Goal: Task Accomplishment & Management: Complete application form

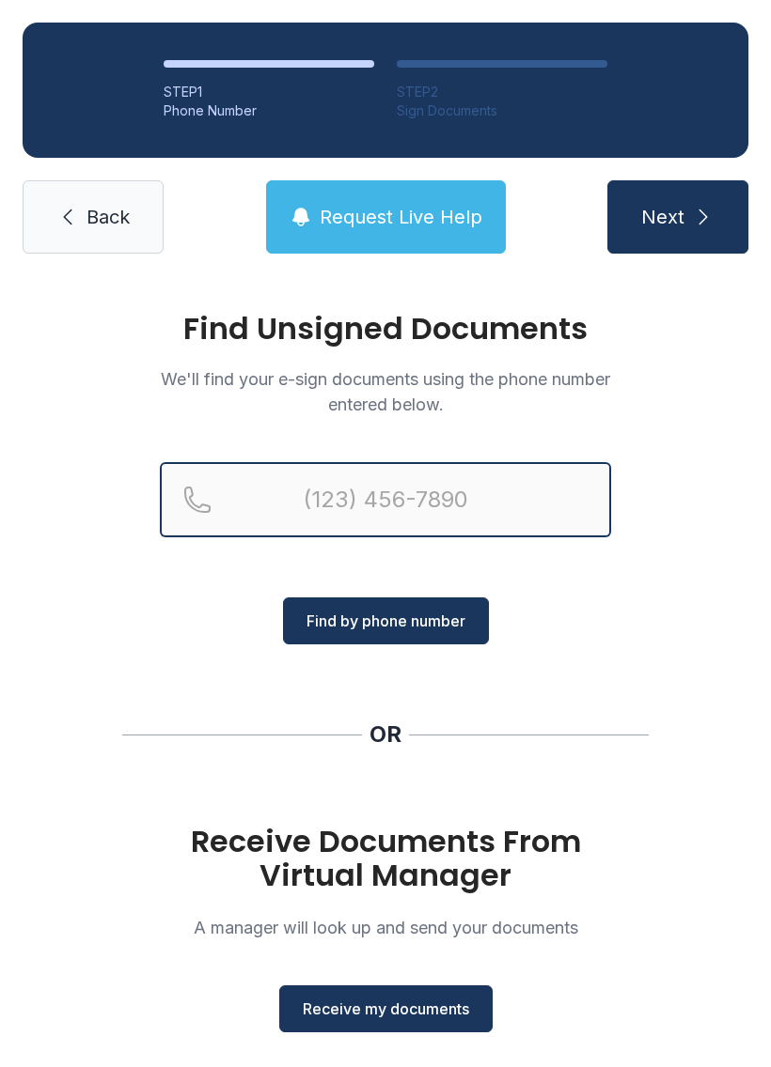
click at [409, 482] on input "Reservation phone number" at bounding box center [385, 499] width 451 height 75
type input "("
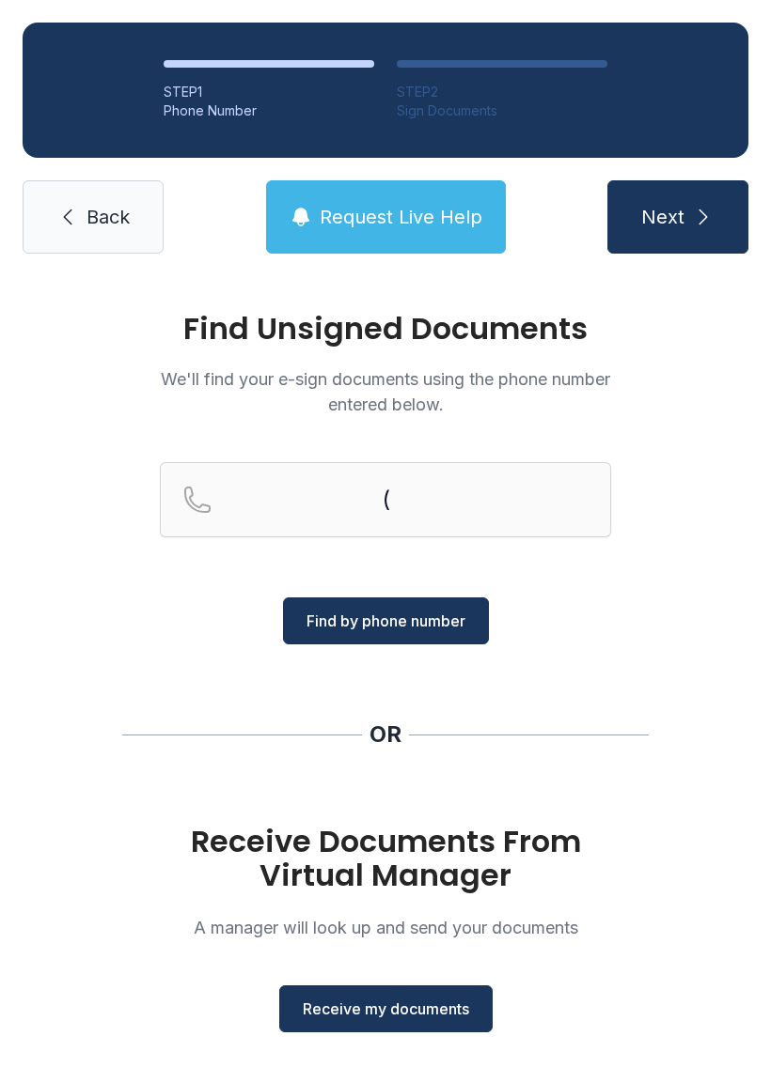
click at [107, 228] on span "Back" at bounding box center [107, 217] width 43 height 26
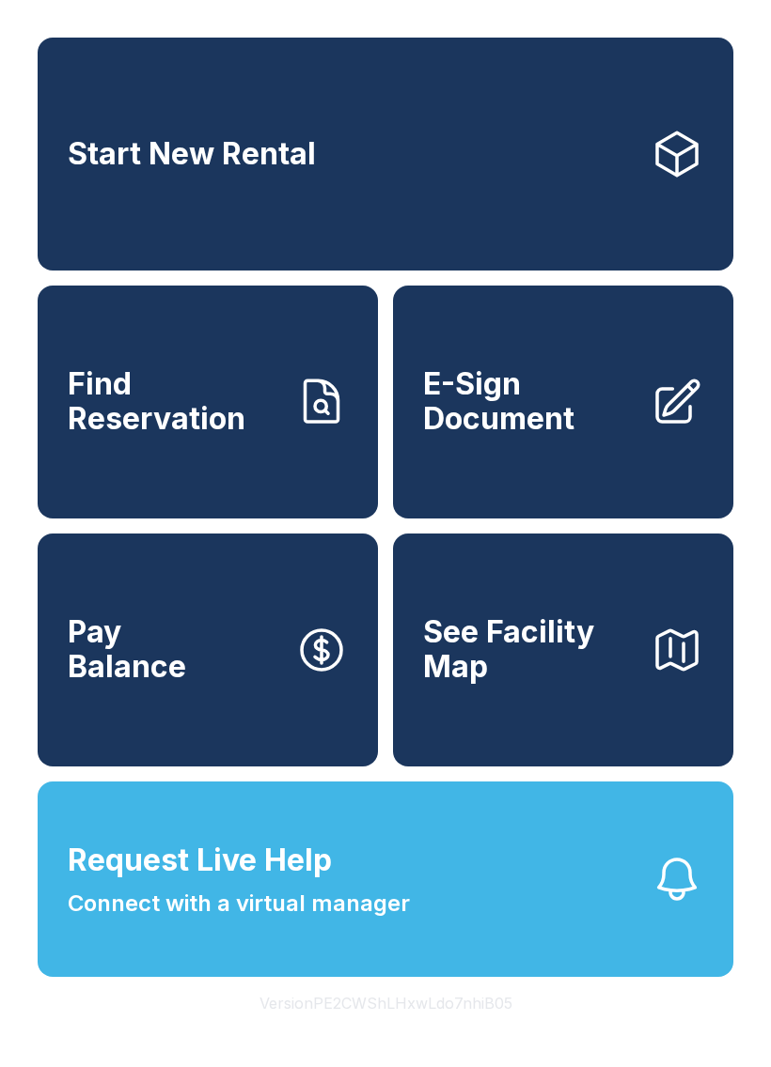
click at [576, 436] on span "E-Sign Document" at bounding box center [529, 401] width 212 height 69
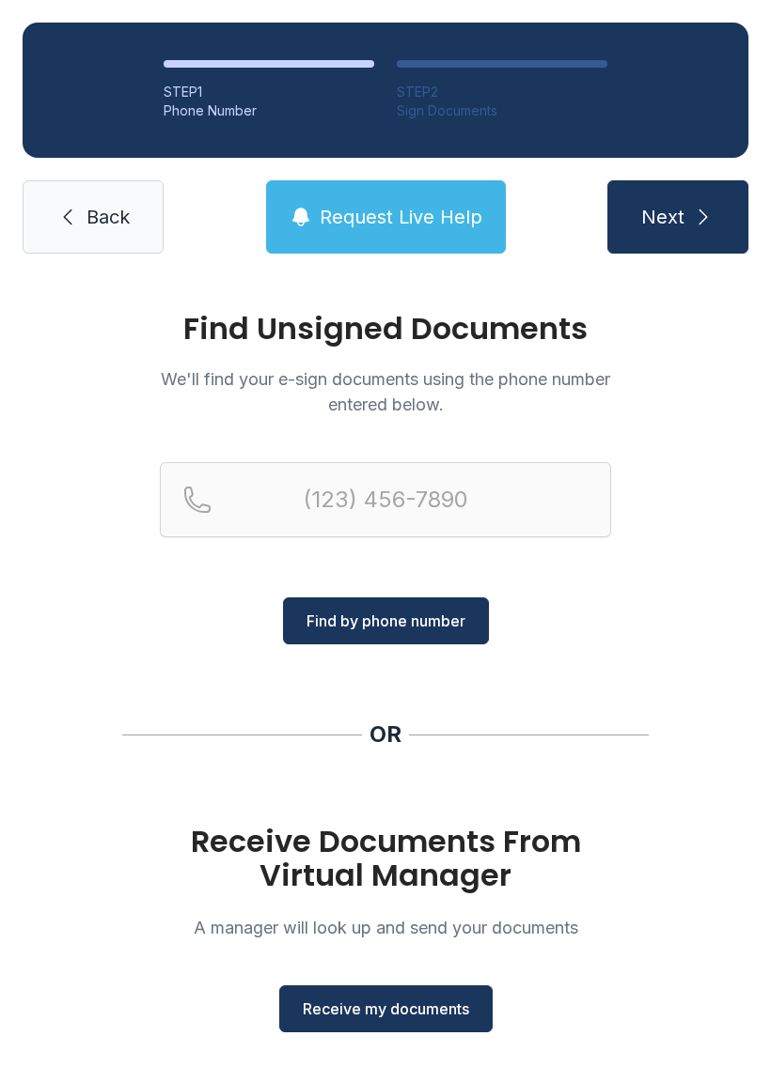
click at [402, 1008] on span "Receive my documents" at bounding box center [386, 1009] width 166 height 23
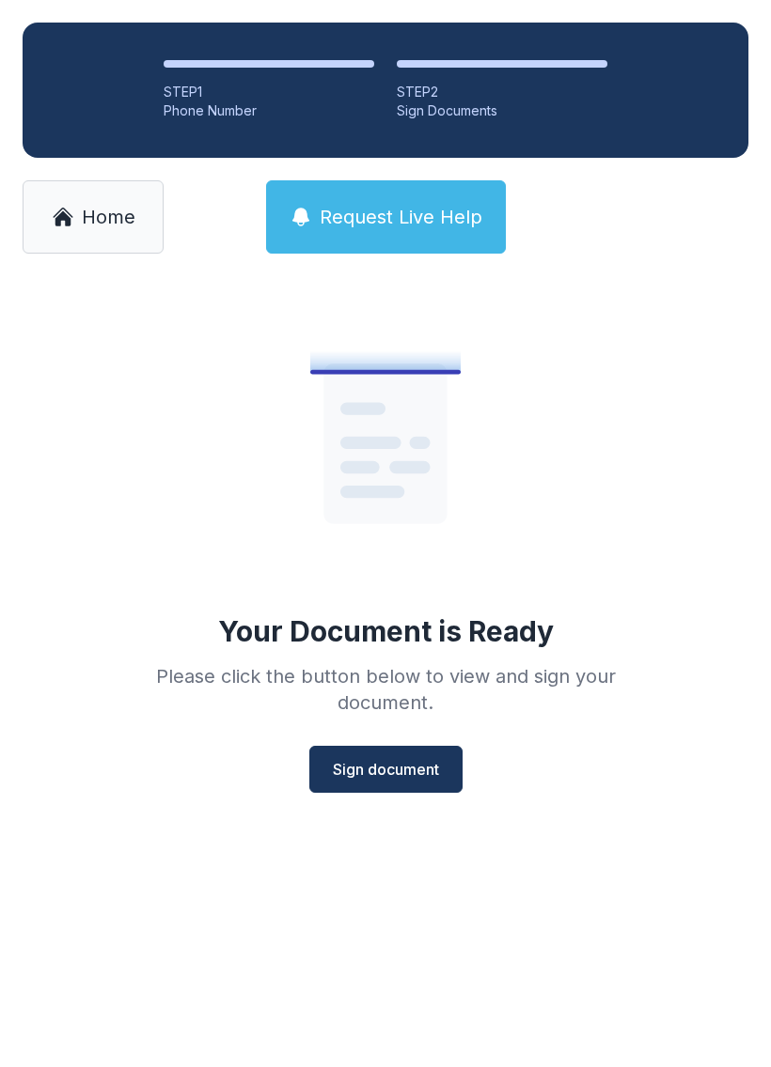
click at [395, 760] on span "Sign document" at bounding box center [386, 769] width 106 height 23
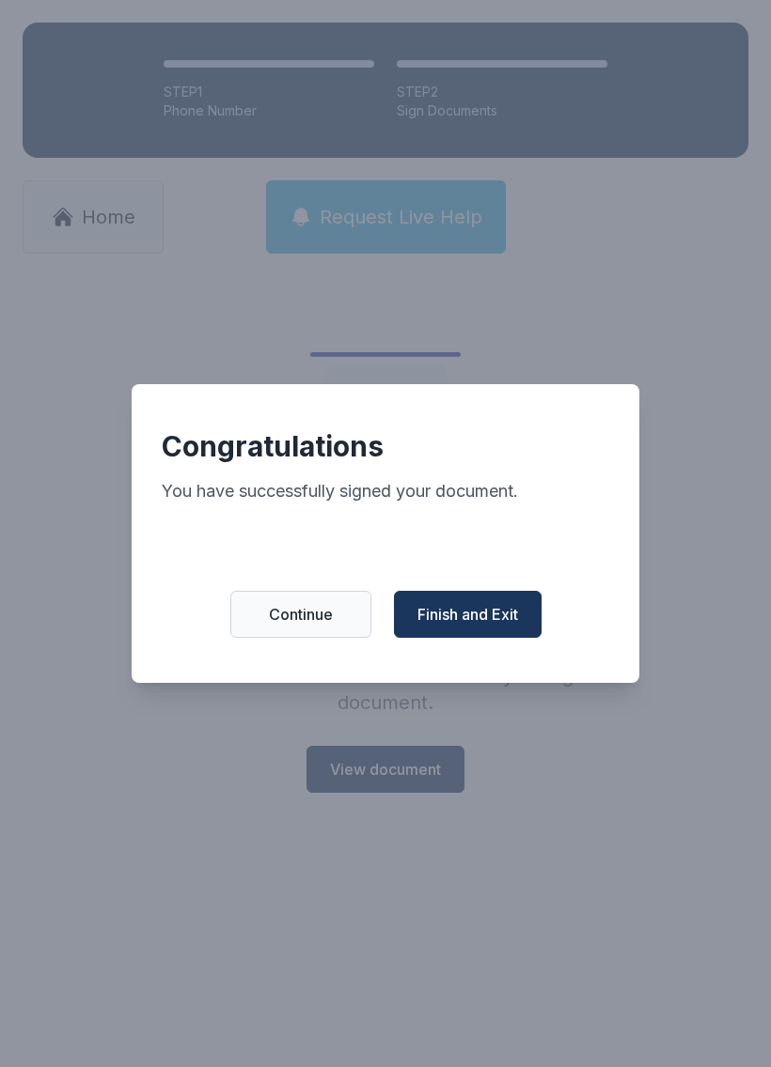
click at [489, 618] on span "Finish and Exit" at bounding box center [467, 614] width 101 height 23
